Goal: Task Accomplishment & Management: Use online tool/utility

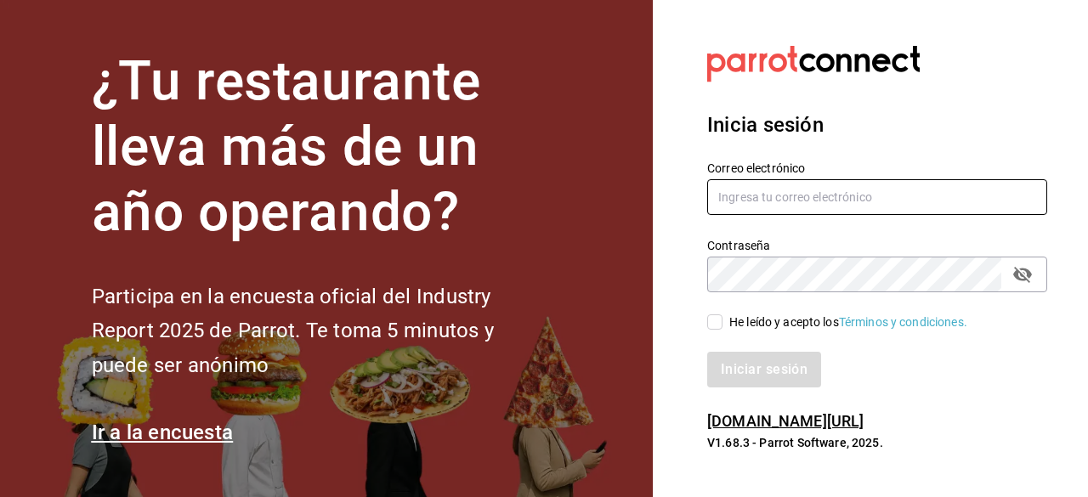
type input "[EMAIL_ADDRESS][DOMAIN_NAME]"
click at [714, 326] on input "He leído y acepto los Términos y condiciones." at bounding box center [714, 322] width 15 height 15
checkbox input "true"
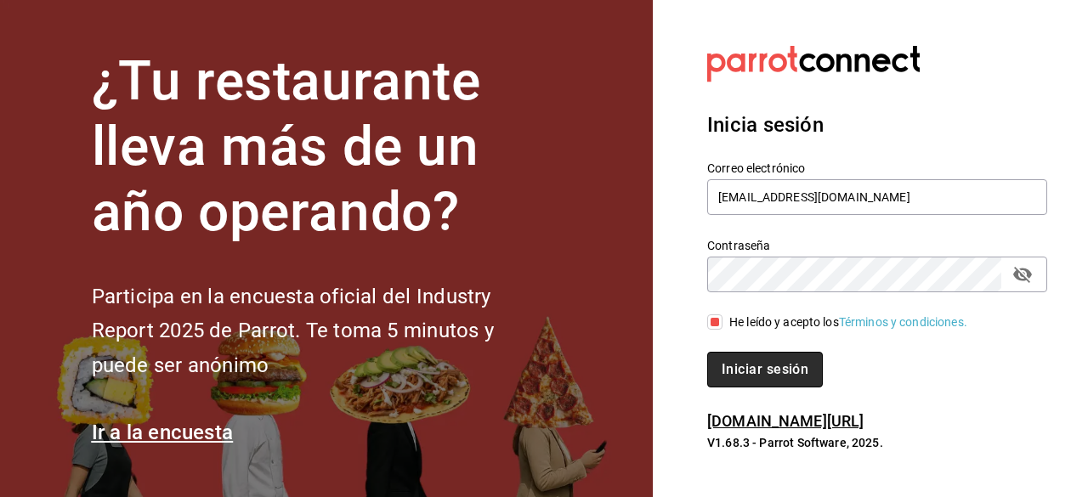
click at [736, 380] on button "Iniciar sesión" at bounding box center [765, 370] width 116 height 36
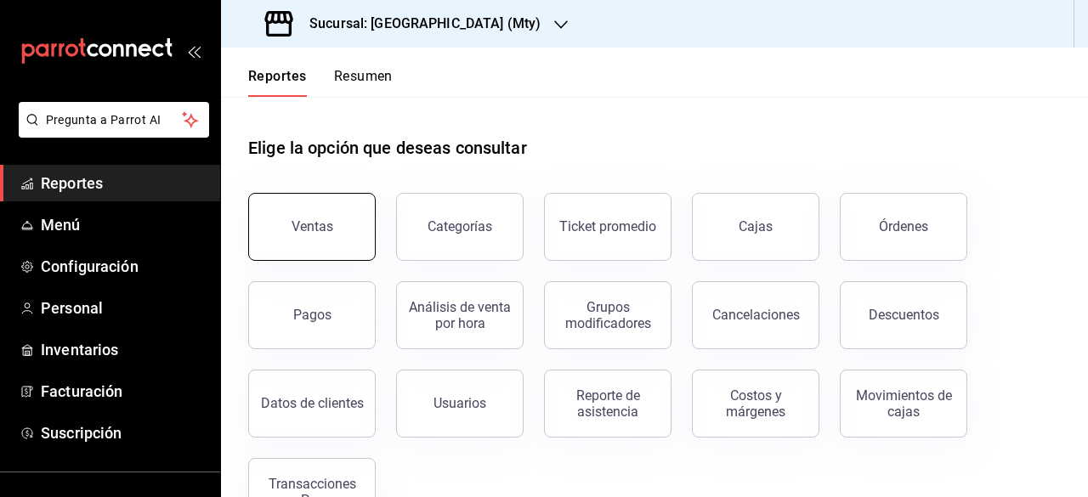
click at [326, 224] on div "Ventas" at bounding box center [313, 226] width 42 height 16
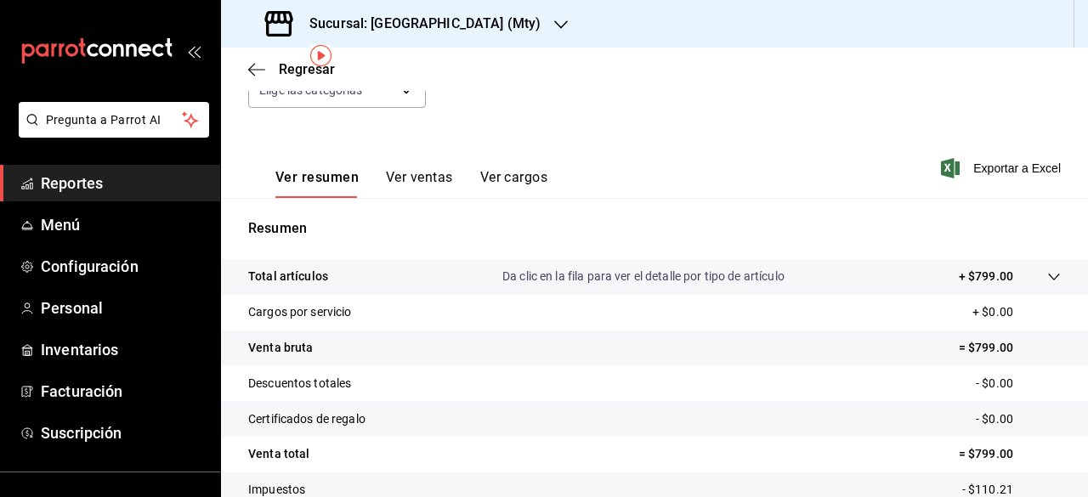
scroll to position [62, 0]
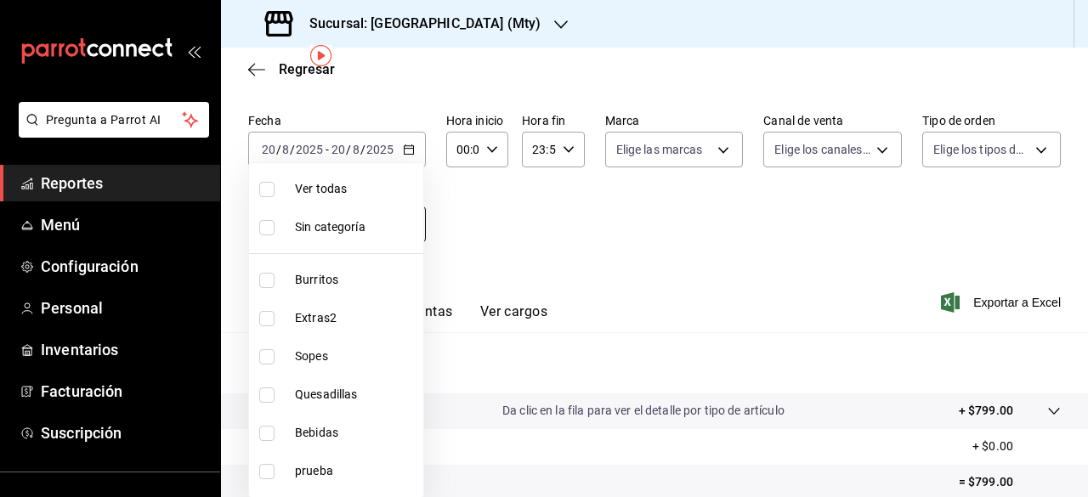
click at [374, 222] on body "Pregunta a Parrot AI Reportes Menú Configuración Personal Inventarios Facturaci…" at bounding box center [544, 248] width 1088 height 497
click at [448, 188] on div at bounding box center [544, 248] width 1088 height 497
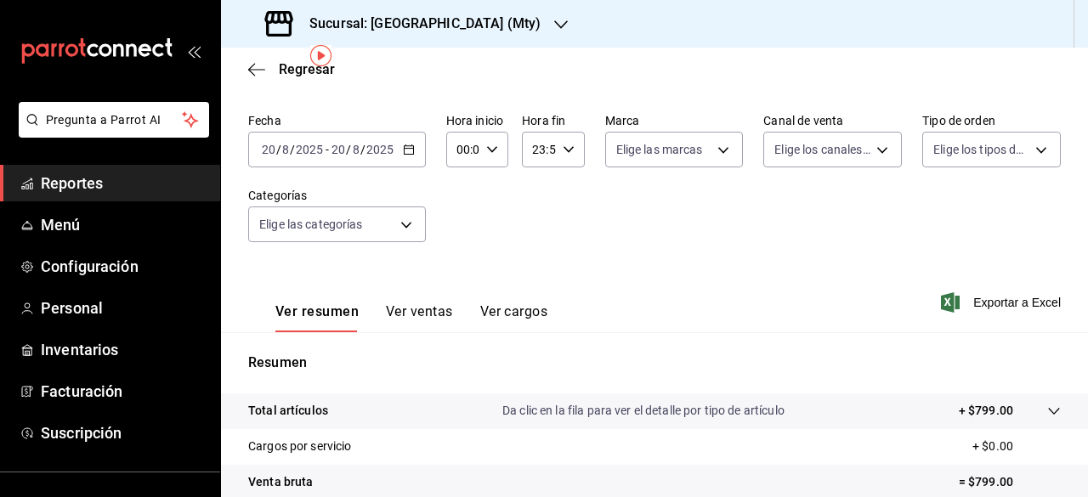
click at [405, 151] on icon "button" at bounding box center [409, 150] width 12 height 12
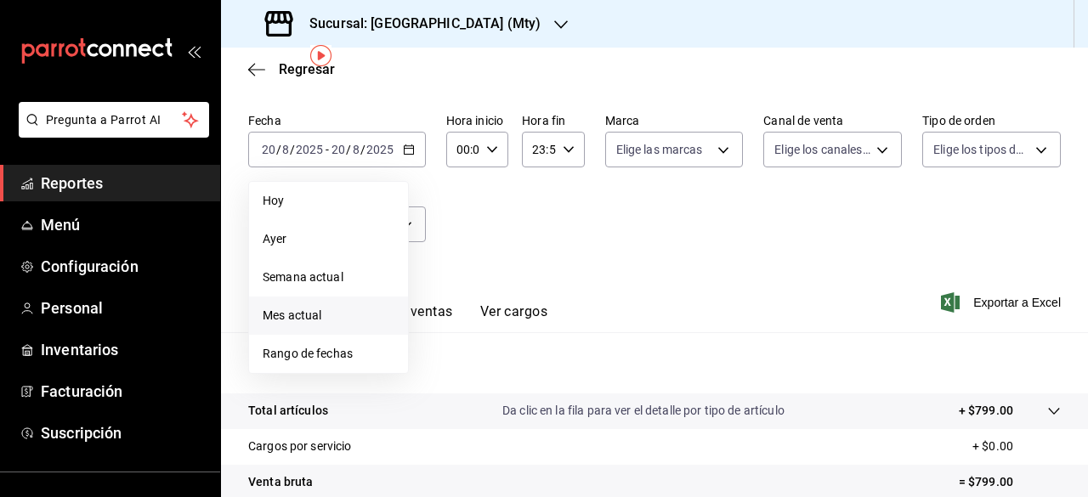
click at [278, 317] on span "Mes actual" at bounding box center [329, 316] width 132 height 18
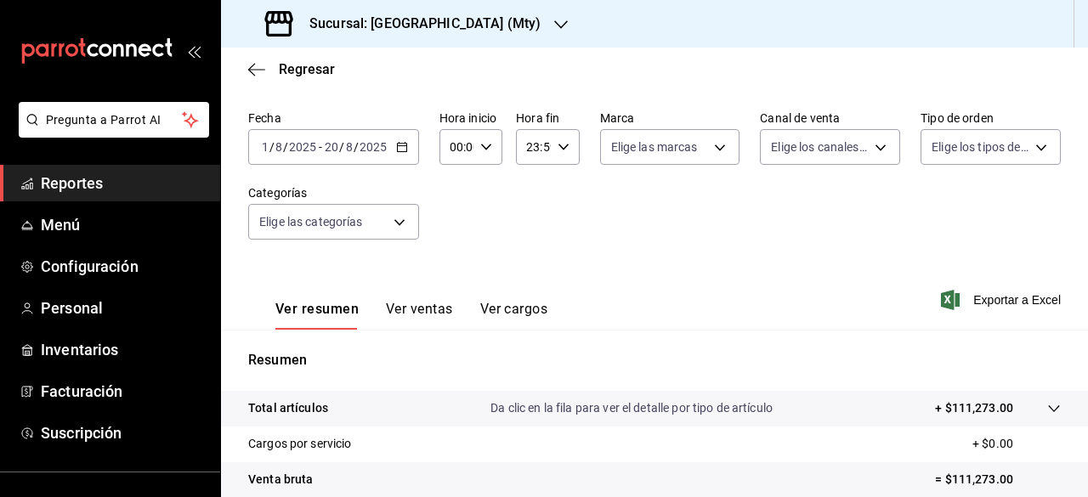
scroll to position [62, 0]
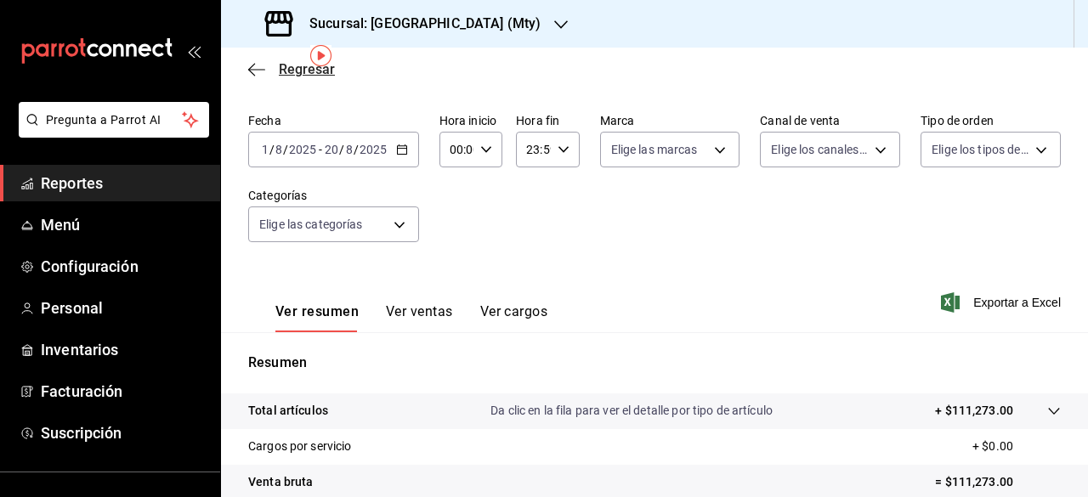
click at [259, 74] on icon "button" at bounding box center [256, 69] width 17 height 15
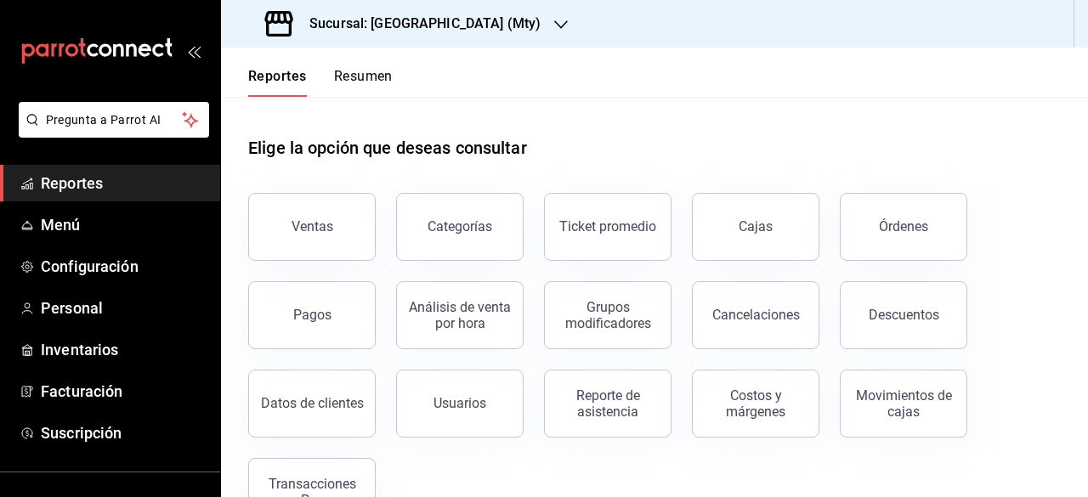
click at [554, 28] on icon "button" at bounding box center [561, 25] width 14 height 14
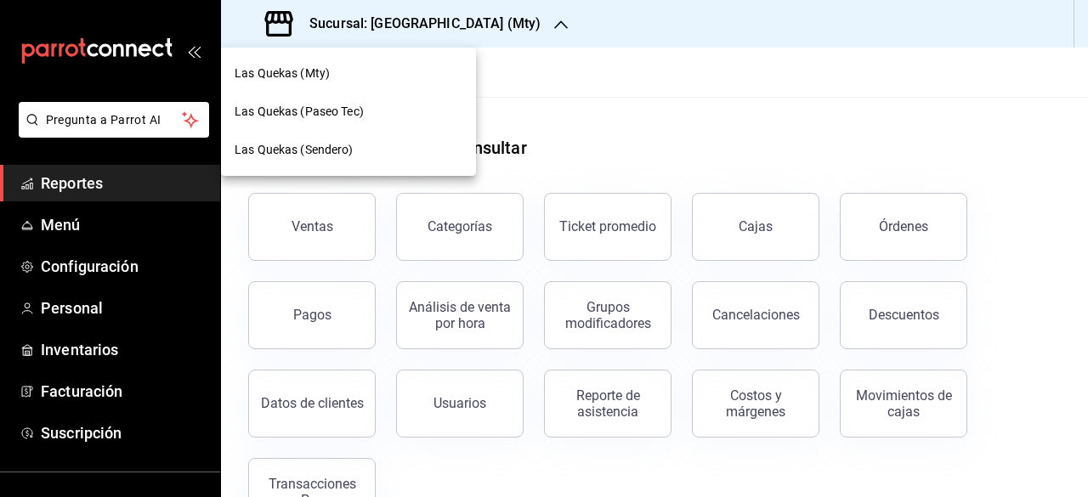
click at [304, 115] on span "Las Quekas (Paseo Tec)" at bounding box center [299, 112] width 129 height 18
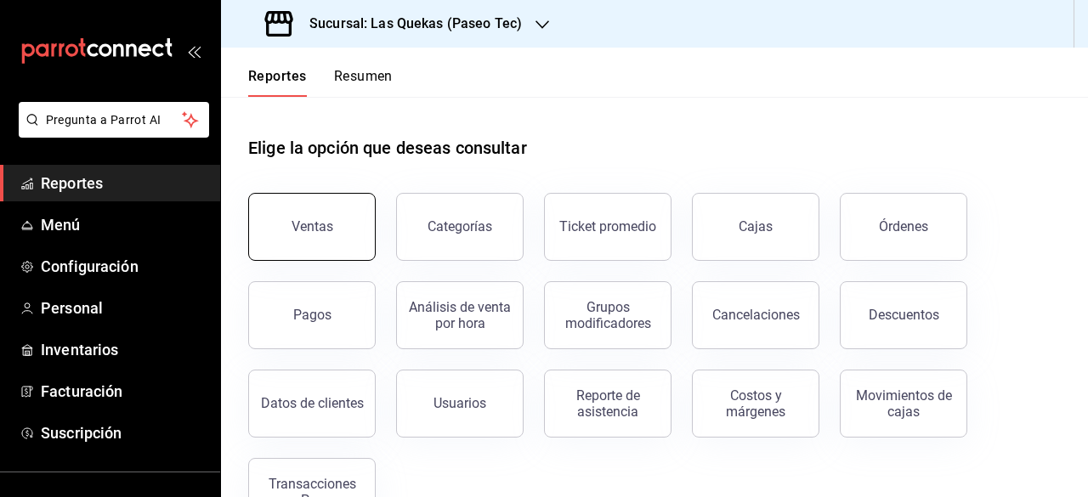
click at [356, 220] on button "Ventas" at bounding box center [312, 227] width 128 height 68
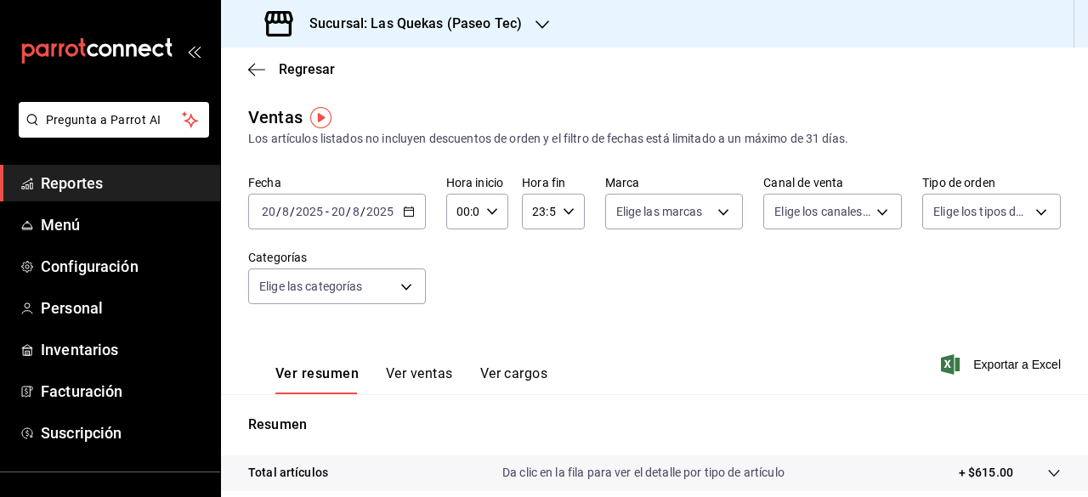
click at [409, 214] on icon "button" at bounding box center [409, 212] width 12 height 12
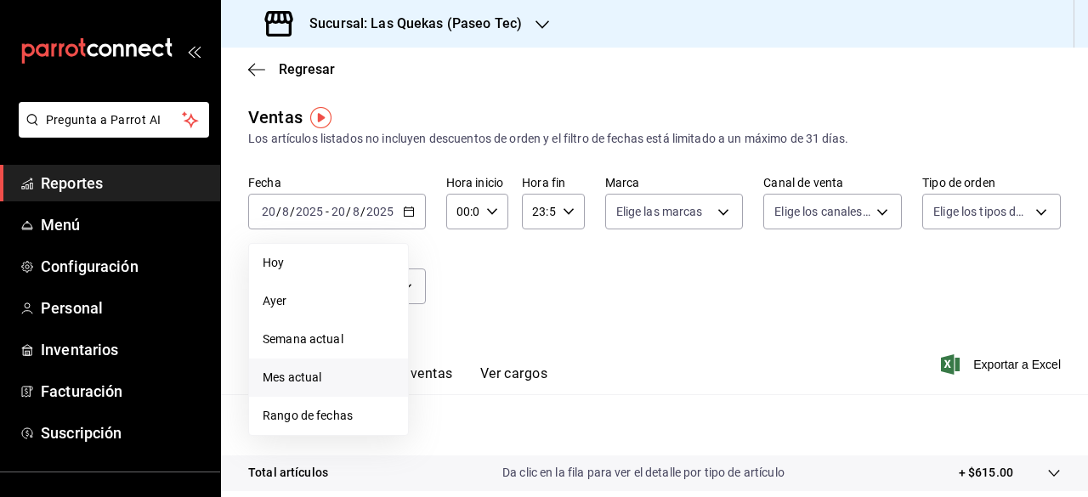
click at [298, 376] on span "Mes actual" at bounding box center [329, 378] width 132 height 18
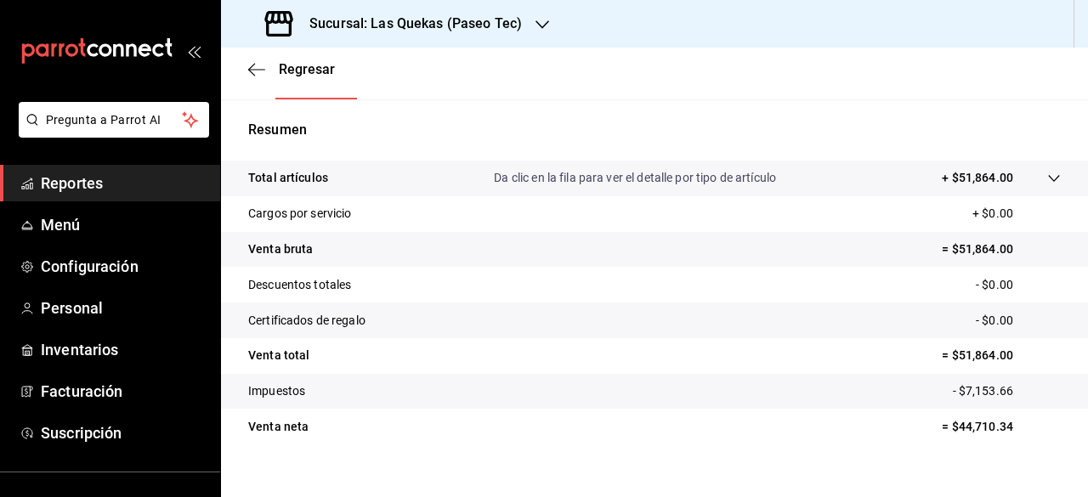
scroll to position [317, 0]
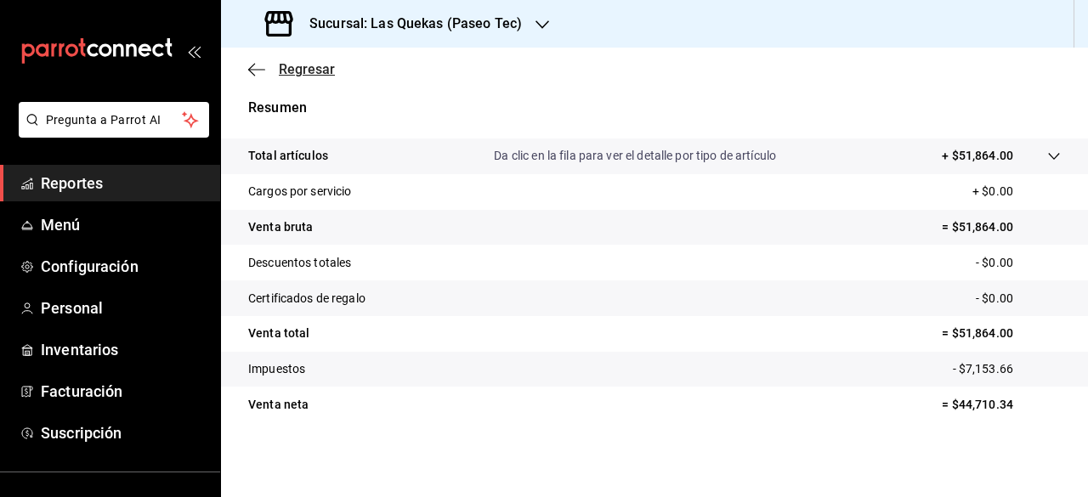
click at [262, 69] on icon "button" at bounding box center [256, 69] width 17 height 1
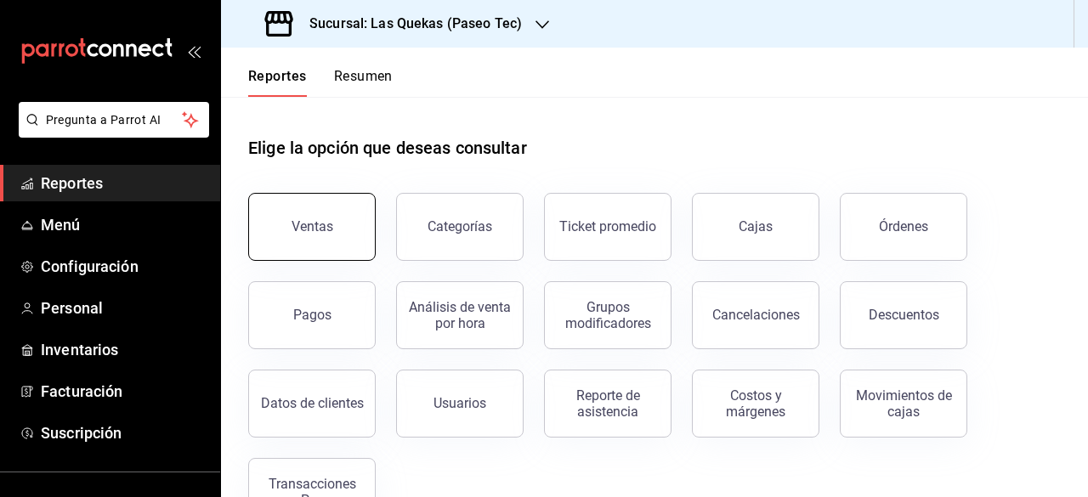
click at [292, 219] on button "Ventas" at bounding box center [312, 227] width 128 height 68
